Goal: Task Accomplishment & Management: Use online tool/utility

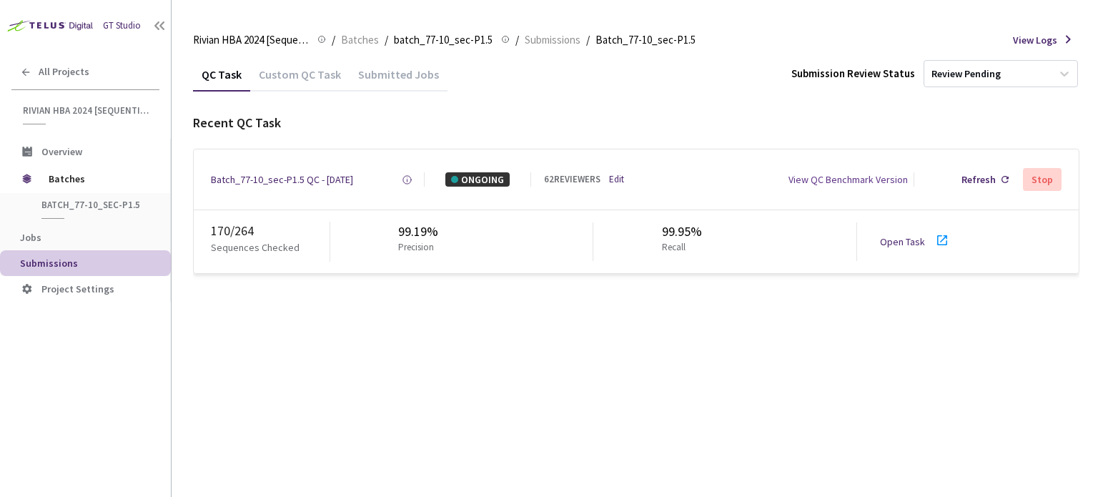
click at [894, 234] on div "Open Task" at bounding box center [919, 242] width 79 height 21
click at [226, 177] on div "Batch_77-10_sec-P1.5 QC - [DATE]" at bounding box center [282, 179] width 142 height 14
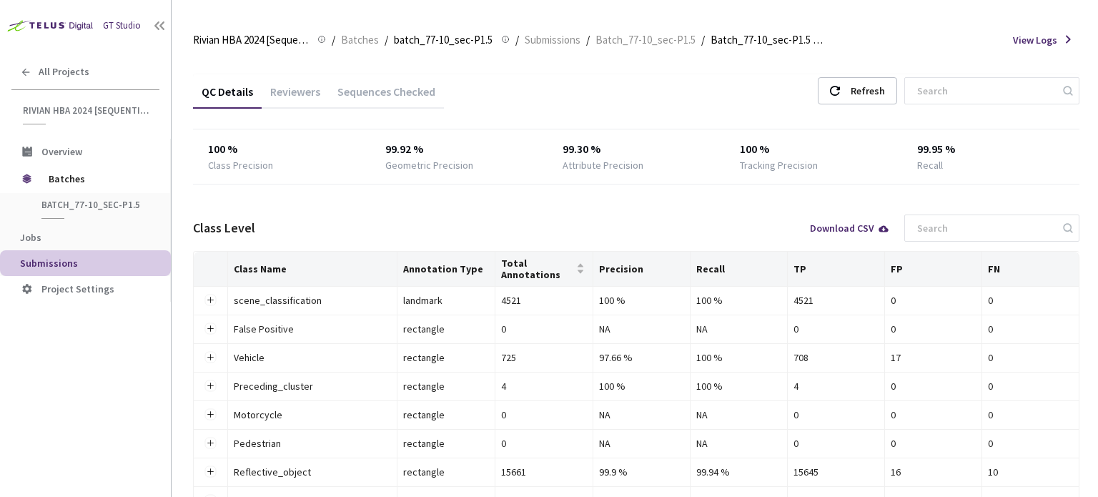
click at [388, 99] on div "Sequences Checked" at bounding box center [386, 96] width 115 height 24
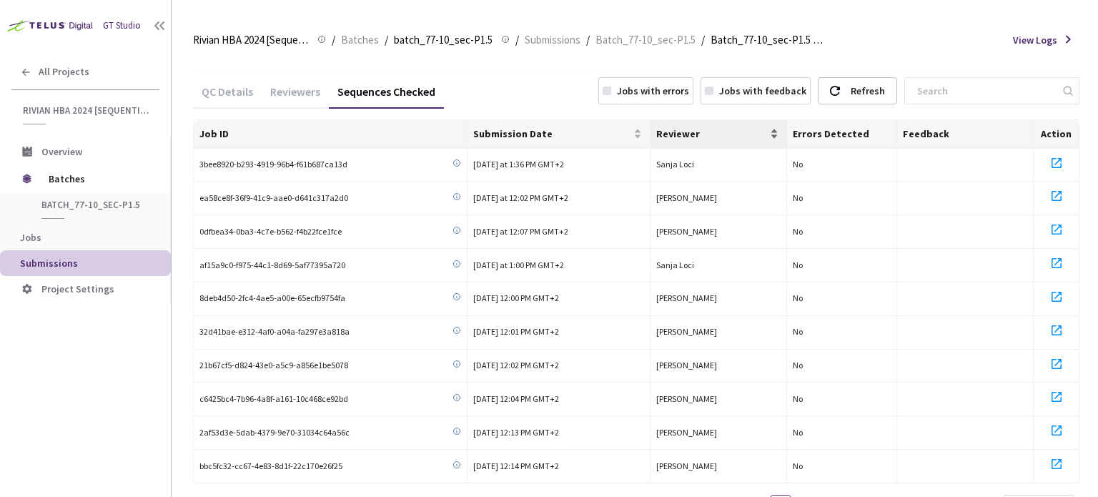
click at [682, 128] on span "Reviewer" at bounding box center [713, 133] width 112 height 11
click at [575, 132] on span "Submission Date" at bounding box center [551, 133] width 157 height 11
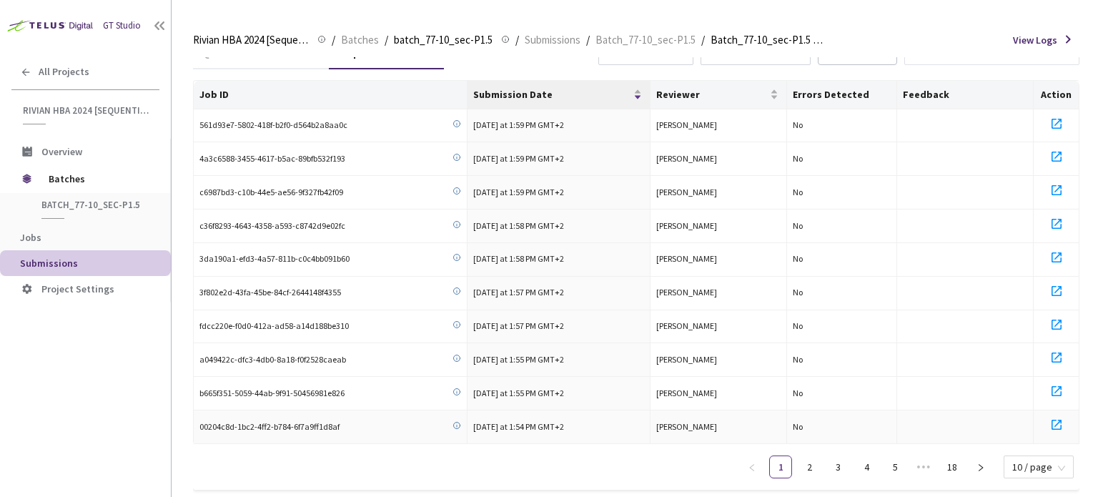
scroll to position [60, 0]
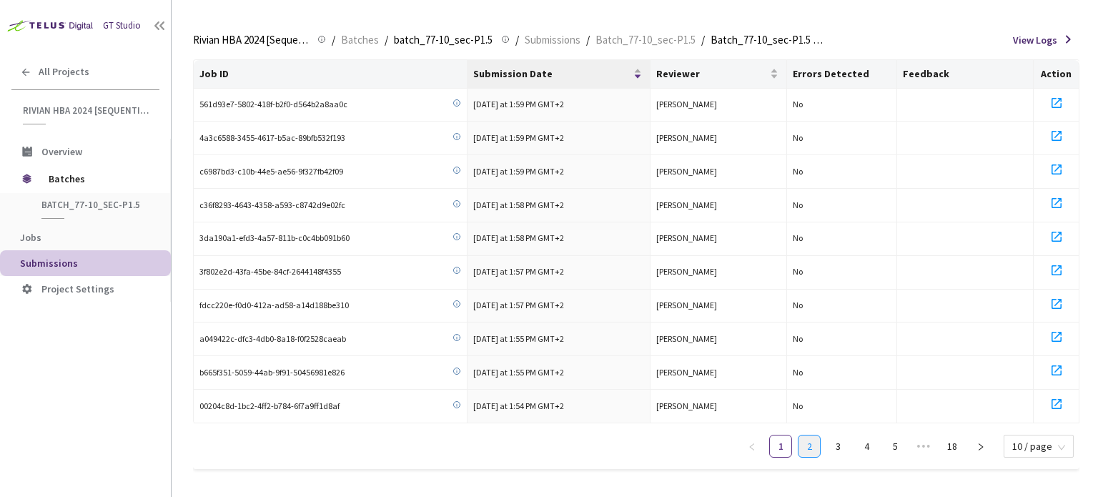
click at [807, 436] on link "2" at bounding box center [809, 446] width 21 height 21
click at [787, 442] on link "1" at bounding box center [780, 446] width 21 height 21
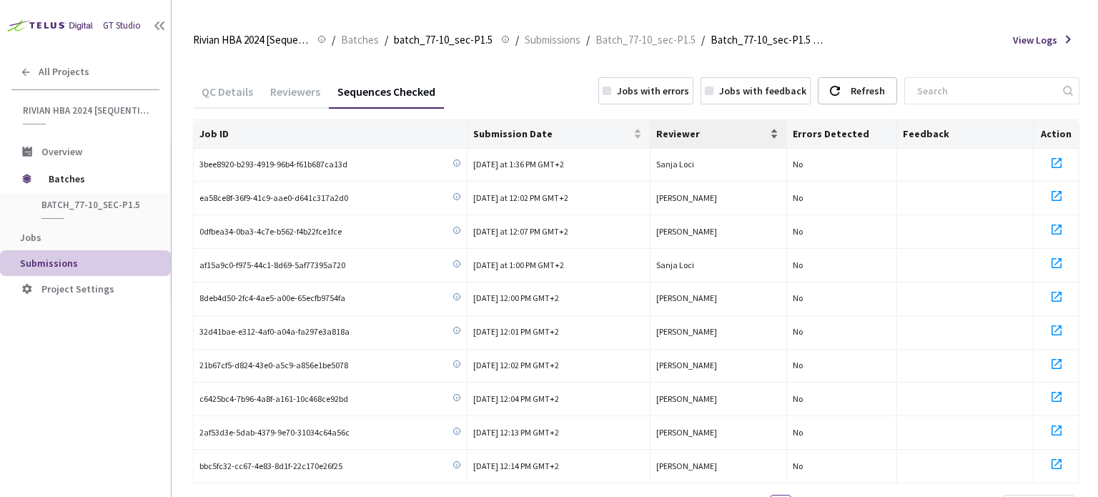
click at [729, 138] on span "Reviewer" at bounding box center [713, 133] width 112 height 11
click at [530, 137] on span "Submission Date" at bounding box center [551, 133] width 157 height 11
click at [526, 134] on span "Submission Date" at bounding box center [551, 133] width 157 height 11
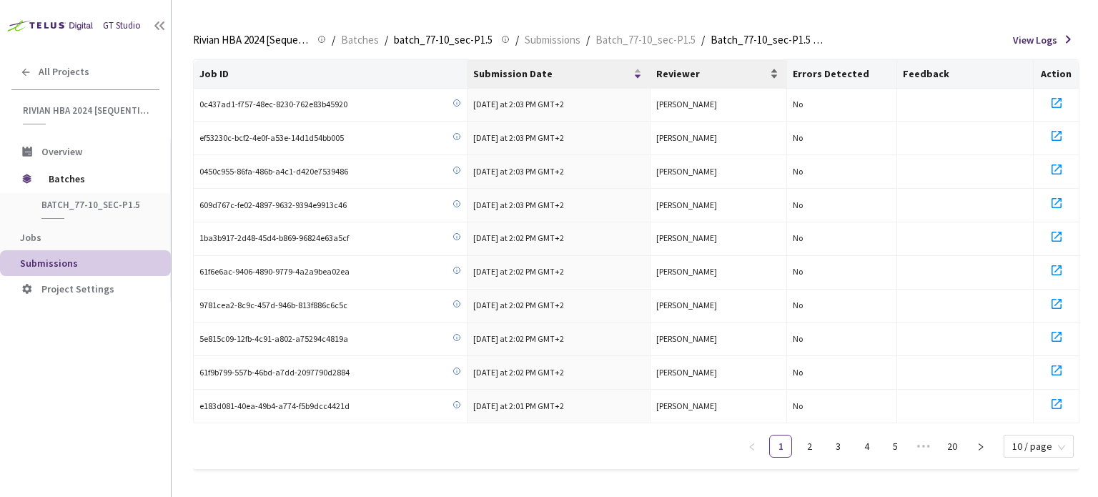
click at [670, 77] on span "Reviewer" at bounding box center [713, 73] width 112 height 11
click at [820, 438] on link "2" at bounding box center [809, 446] width 21 height 21
click at [849, 441] on link "3" at bounding box center [837, 446] width 21 height 21
click at [873, 443] on link "4" at bounding box center [866, 446] width 21 height 21
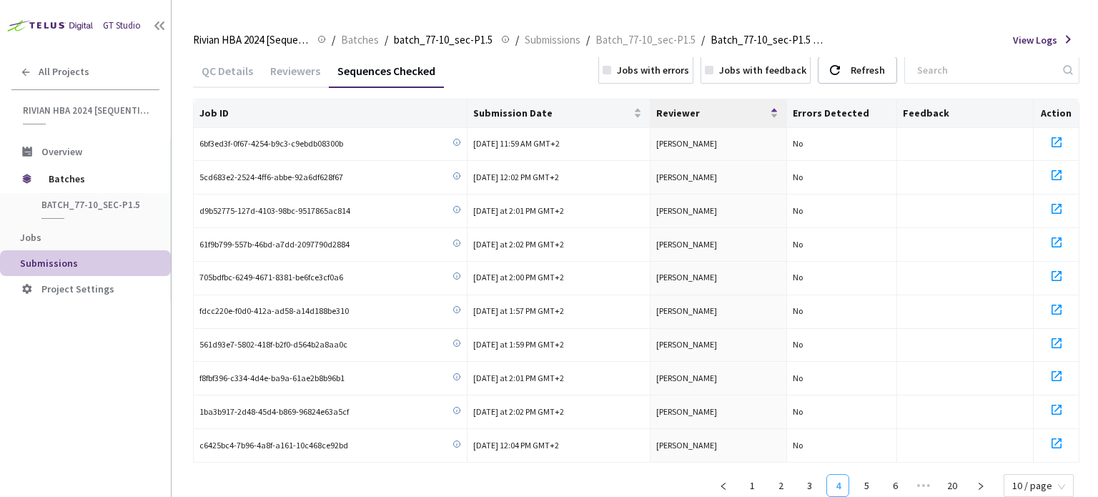
scroll to position [0, 0]
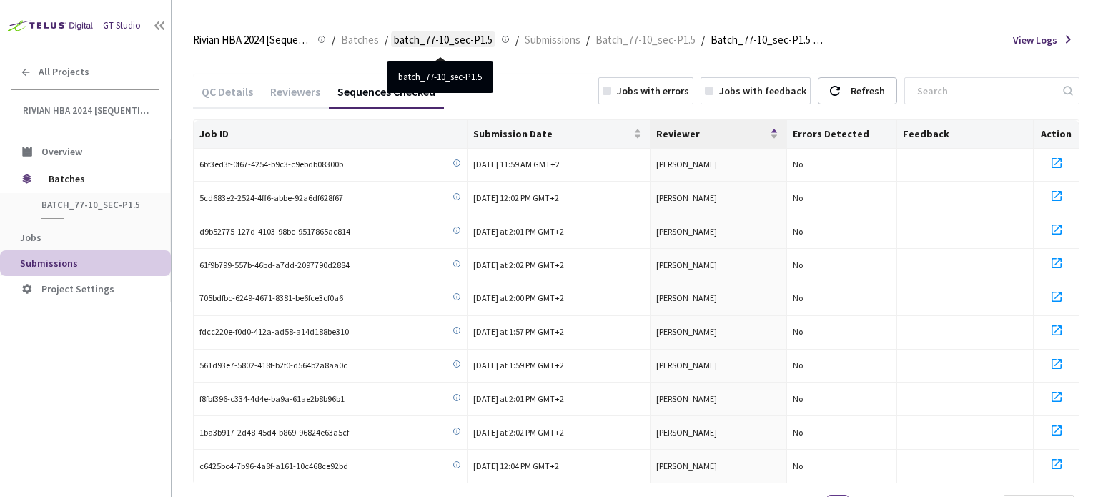
click at [449, 39] on span "batch_77-10_sec-P1.5" at bounding box center [443, 39] width 99 height 17
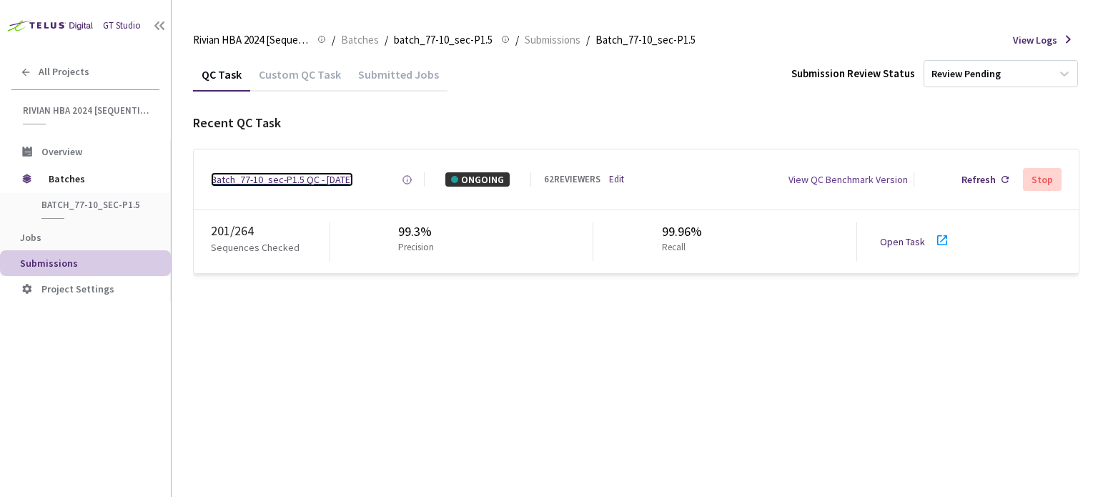
click at [312, 182] on div "Batch_77-10_sec-P1.5 QC - [DATE]" at bounding box center [282, 179] width 142 height 14
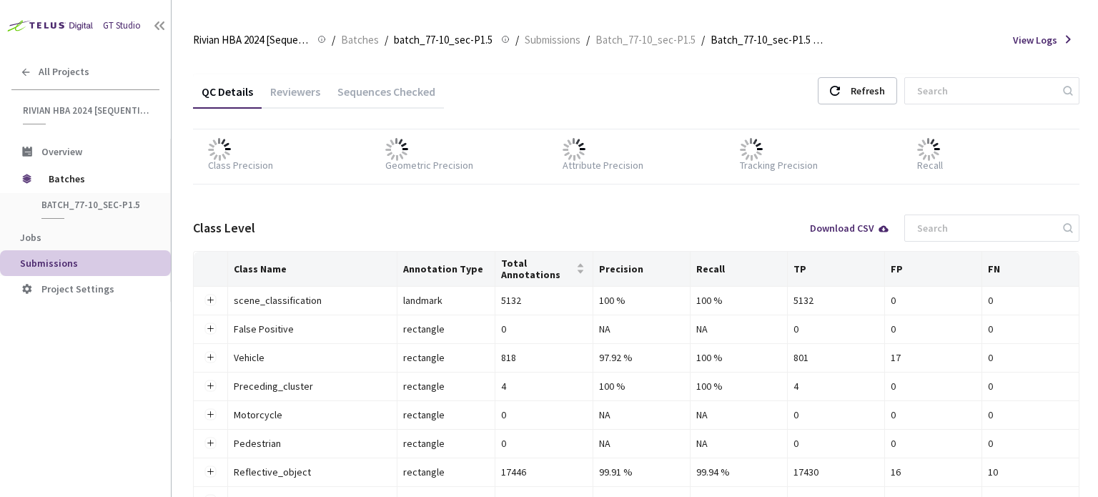
click at [306, 95] on div "Reviewers" at bounding box center [295, 96] width 67 height 24
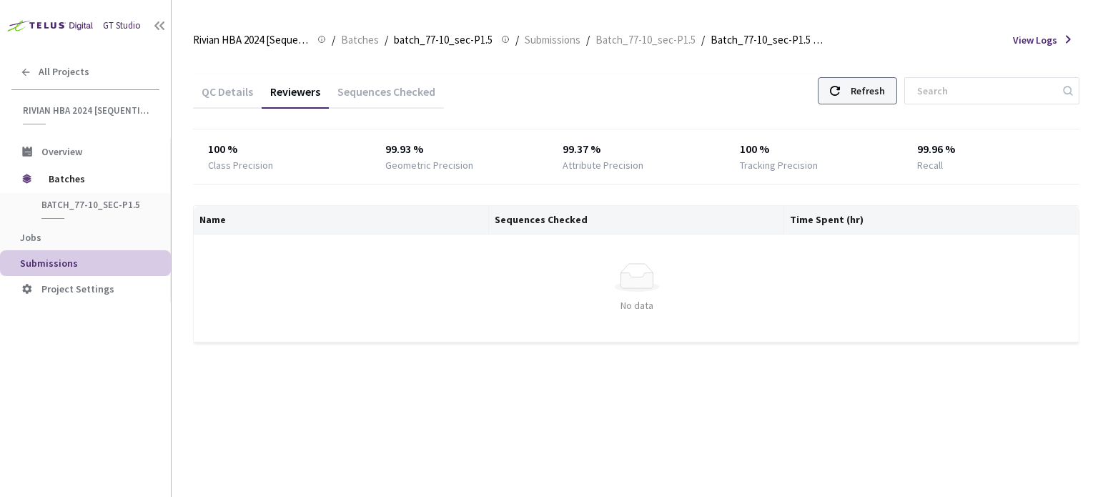
click at [878, 93] on div "Refresh" at bounding box center [868, 91] width 34 height 26
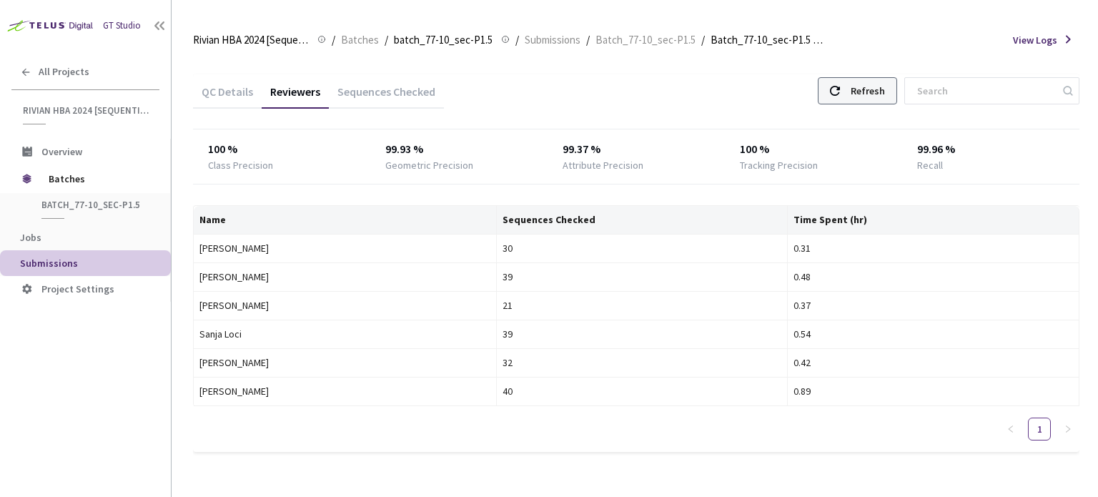
click at [885, 98] on div "Refresh" at bounding box center [868, 91] width 34 height 26
click at [873, 89] on div "Refresh" at bounding box center [868, 91] width 34 height 26
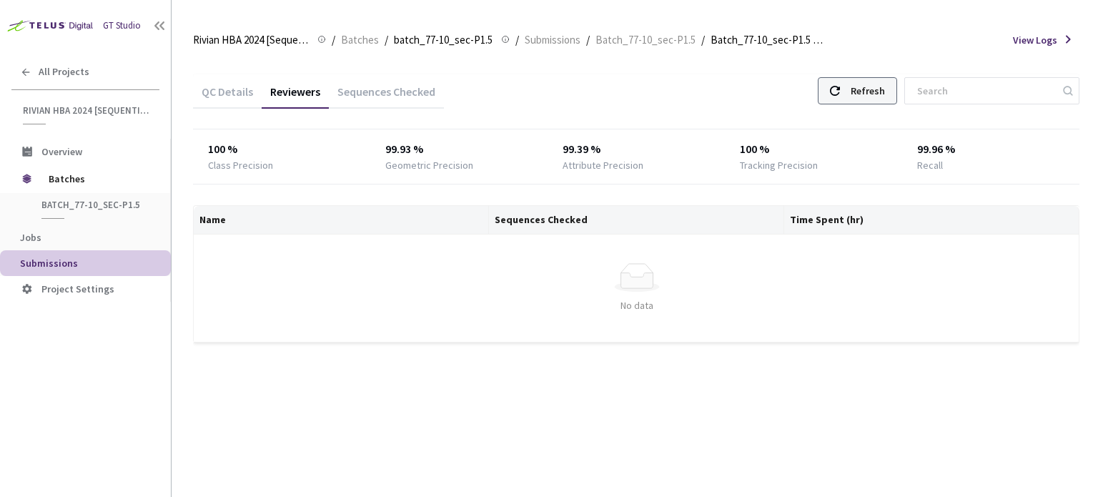
click at [860, 90] on div "Refresh" at bounding box center [857, 90] width 79 height 27
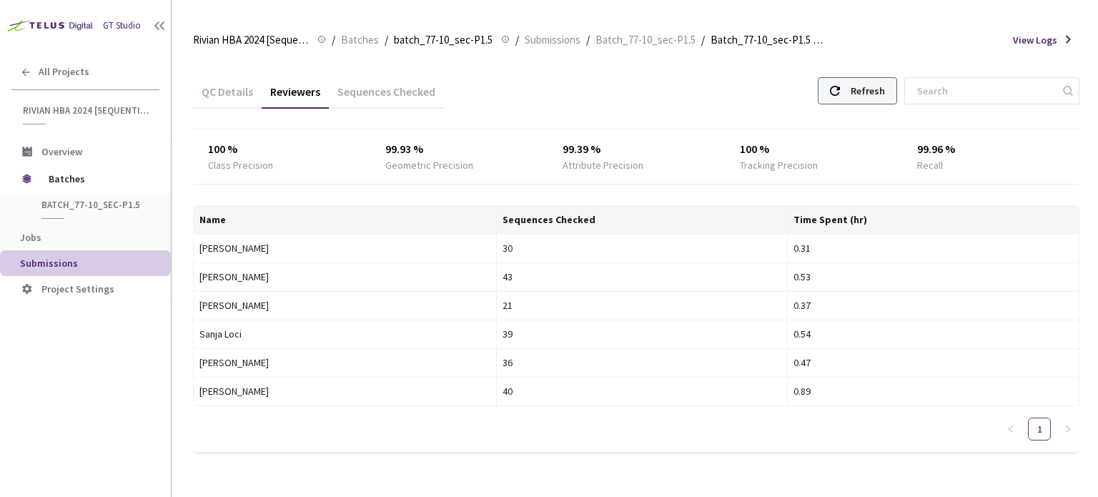
click at [873, 89] on div "Refresh" at bounding box center [868, 91] width 34 height 26
click at [878, 91] on div "Refresh" at bounding box center [868, 91] width 34 height 26
click at [885, 92] on div "Refresh" at bounding box center [868, 91] width 34 height 26
click at [870, 89] on div "Refresh" at bounding box center [868, 91] width 34 height 26
click at [858, 84] on div "Refresh" at bounding box center [857, 90] width 79 height 27
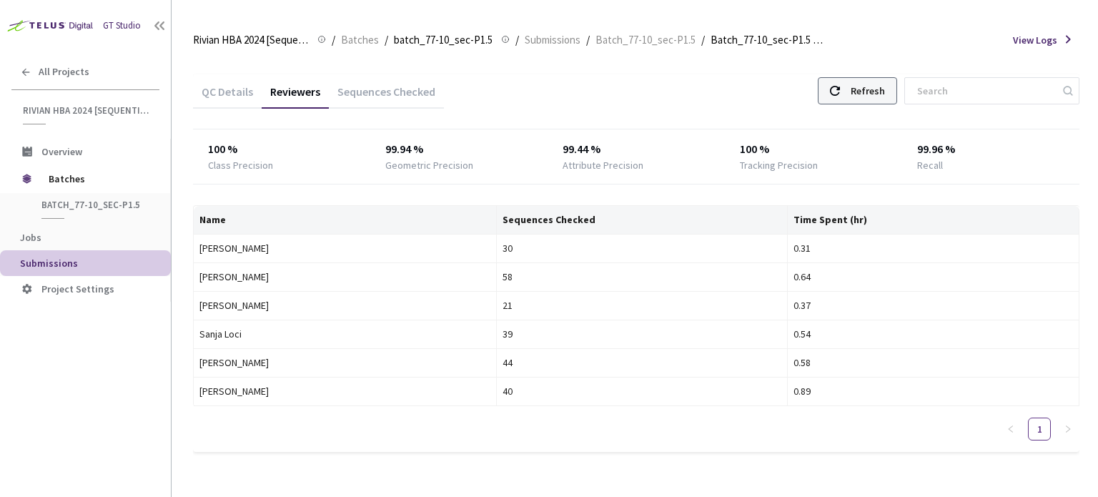
click at [885, 87] on div "Refresh" at bounding box center [868, 91] width 34 height 26
